Goal: Information Seeking & Learning: Learn about a topic

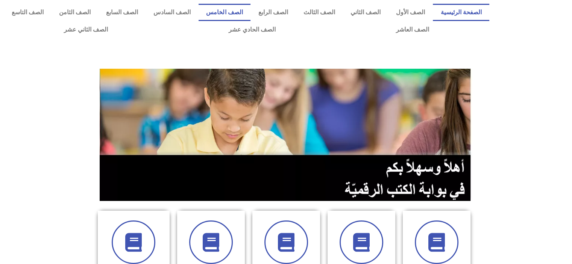
click at [245, 15] on link "الصف الخامس" at bounding box center [224, 12] width 52 height 17
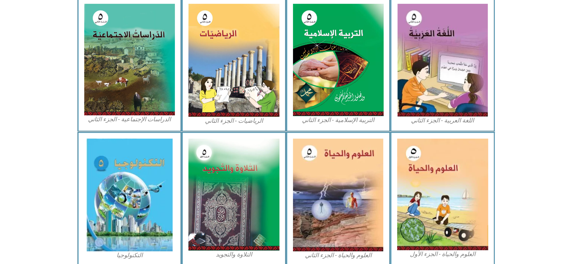
scroll to position [376, 0]
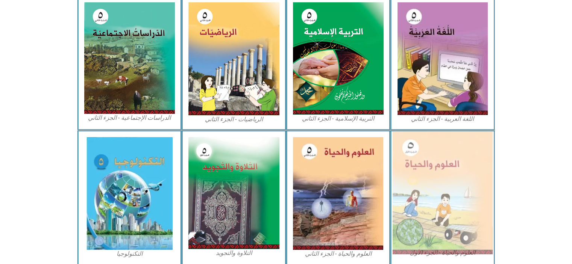
click at [441, 195] on img at bounding box center [442, 193] width 100 height 123
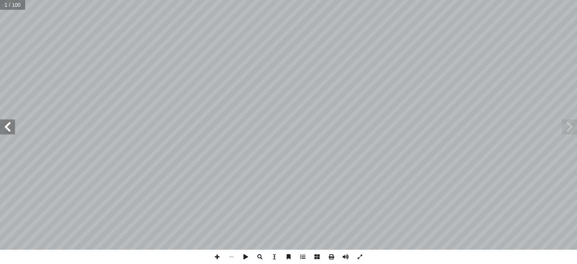
click at [7, 127] on span at bounding box center [7, 127] width 15 height 15
click at [10, 125] on span at bounding box center [7, 127] width 15 height 15
click at [6, 124] on span at bounding box center [7, 127] width 15 height 15
click at [0, 120] on span at bounding box center [7, 127] width 15 height 15
click at [12, 128] on span at bounding box center [7, 127] width 15 height 15
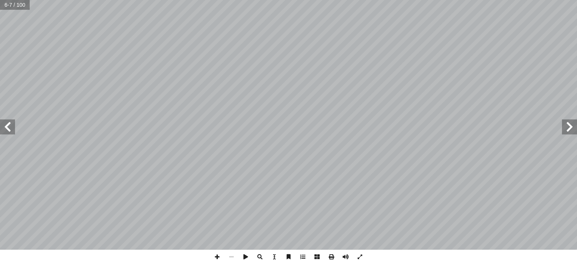
click at [10, 129] on span at bounding box center [7, 127] width 15 height 15
click at [9, 124] on span at bounding box center [7, 127] width 15 height 15
click at [13, 126] on span at bounding box center [7, 127] width 15 height 15
click at [11, 128] on span at bounding box center [7, 127] width 15 height 15
click at [10, 125] on span at bounding box center [7, 127] width 15 height 15
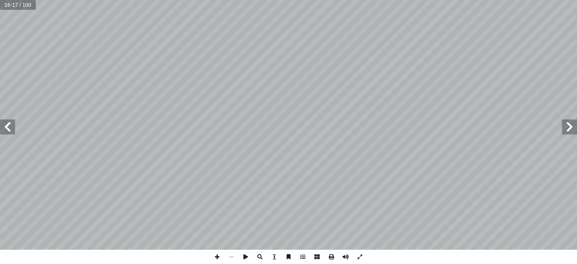
click at [11, 127] on span at bounding box center [7, 127] width 15 height 15
click at [13, 126] on span at bounding box center [7, 127] width 15 height 15
click at [11, 126] on span at bounding box center [7, 127] width 15 height 15
click at [10, 127] on span at bounding box center [7, 127] width 15 height 15
click at [6, 132] on span at bounding box center [7, 127] width 15 height 15
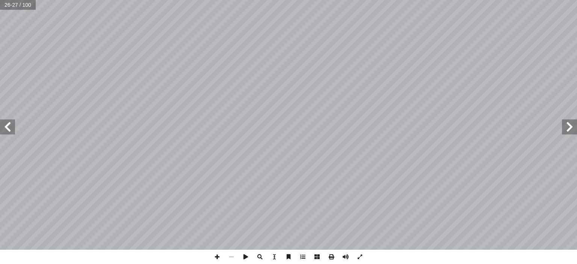
click at [11, 129] on span at bounding box center [7, 127] width 15 height 15
click at [7, 123] on span at bounding box center [7, 127] width 15 height 15
